Goal: Transaction & Acquisition: Download file/media

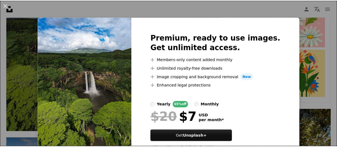
scroll to position [22, 0]
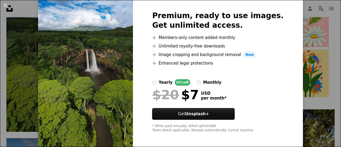
click at [328, 18] on div "An X shape Premium, ready to use images. Get unlimited access. A plus sign Memb…" at bounding box center [170, 73] width 341 height 147
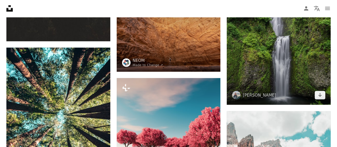
scroll to position [582, 0]
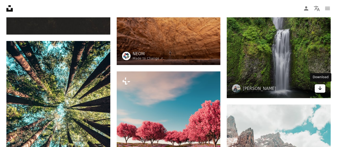
click at [321, 90] on icon "Arrow pointing down" at bounding box center [320, 88] width 4 height 6
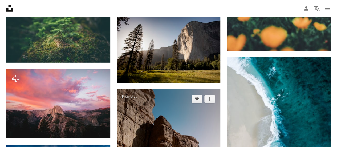
scroll to position [791, 0]
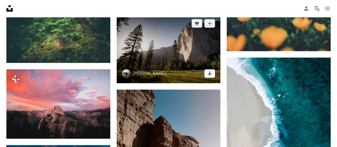
click at [212, 74] on link "Arrow pointing down" at bounding box center [209, 73] width 11 height 9
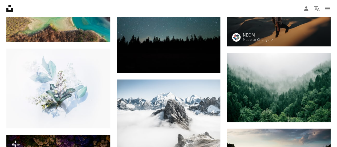
scroll to position [1987, 0]
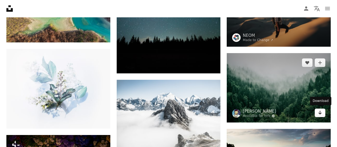
click at [319, 111] on icon "Arrow pointing down" at bounding box center [320, 112] width 4 height 6
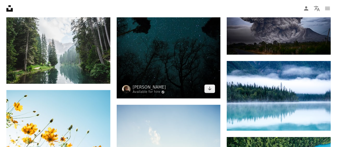
scroll to position [2651, 0]
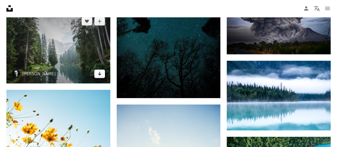
click at [100, 75] on icon "Arrow pointing down" at bounding box center [99, 73] width 4 height 6
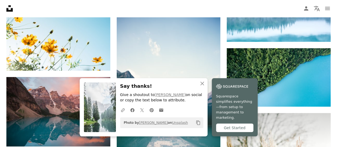
scroll to position [2763, 0]
